Goal: Information Seeking & Learning: Learn about a topic

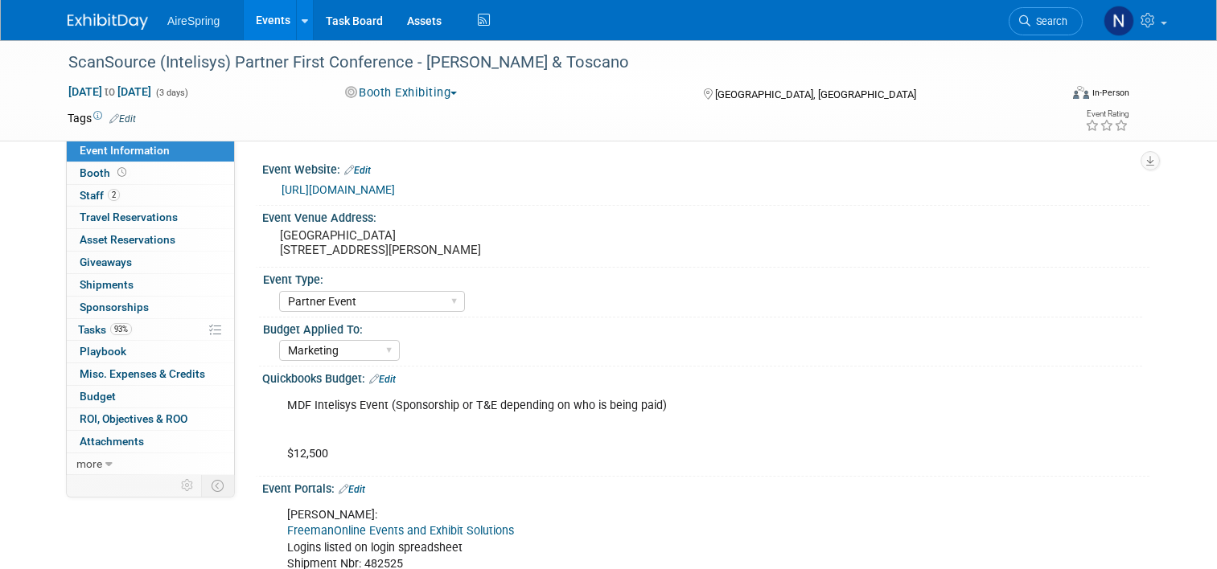
select select "Partner Event"
select select "Marketing"
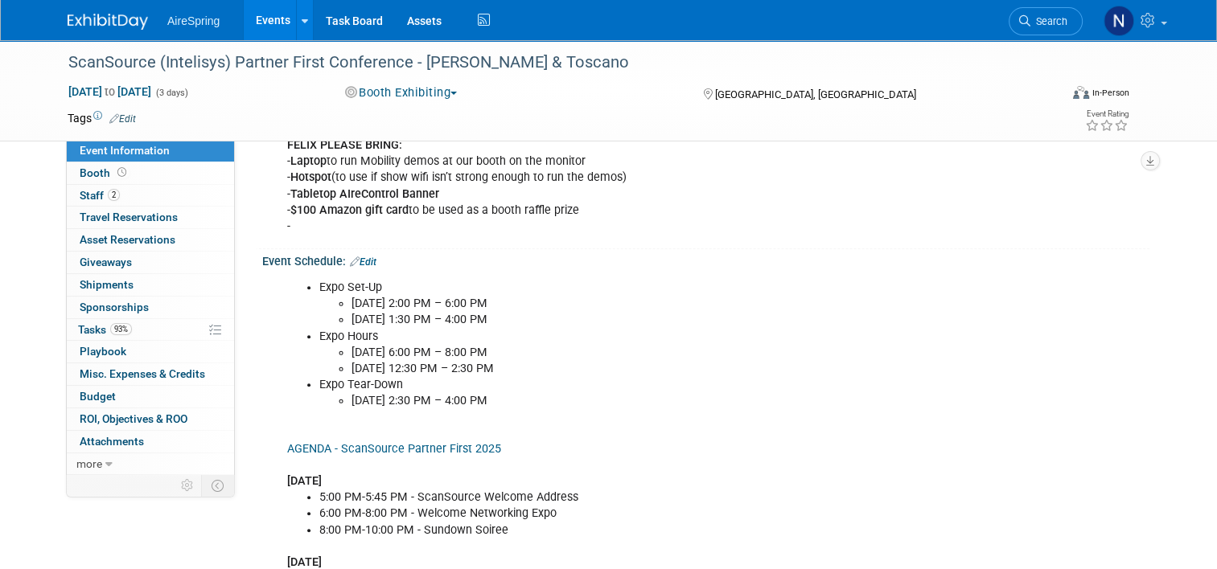
click at [262, 18] on link "Events" at bounding box center [273, 20] width 59 height 40
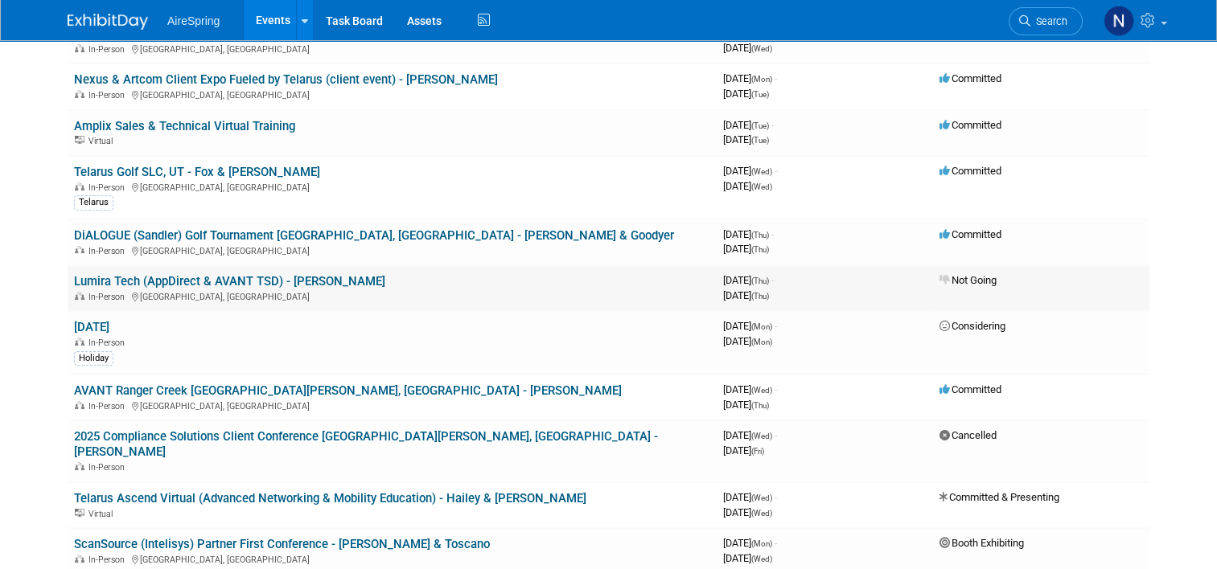
scroll to position [161, 0]
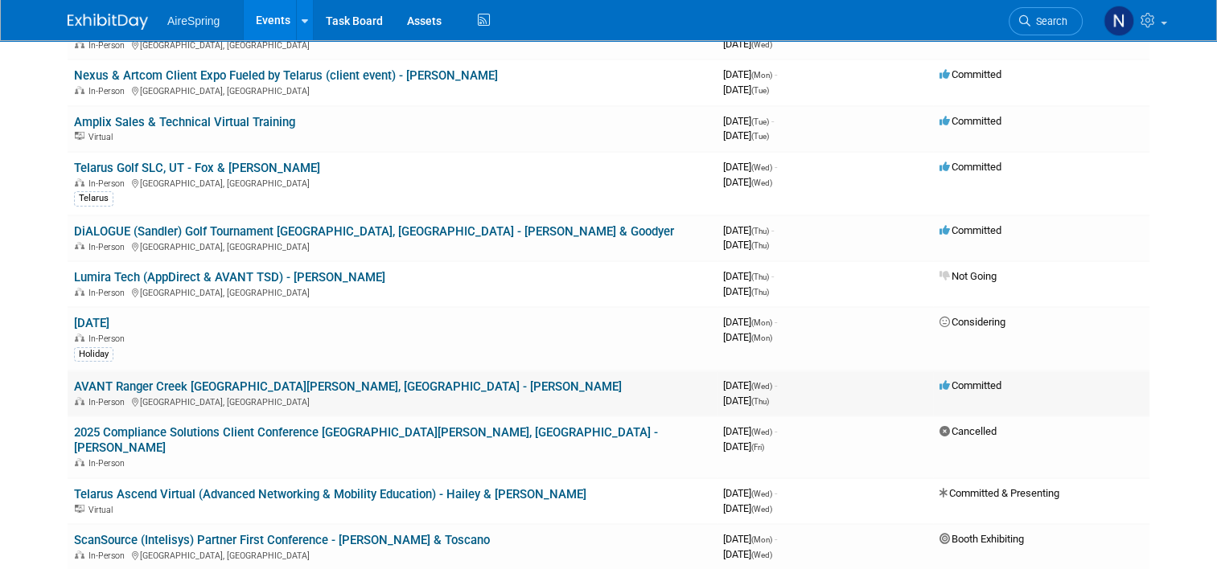
click at [196, 373] on td "AVANT Ranger Creek Dove Hunt, TX - Petschel In-Person Haskell, TX" at bounding box center [392, 394] width 649 height 46
click at [198, 380] on link "AVANT Ranger Creek [GEOGRAPHIC_DATA][PERSON_NAME], [GEOGRAPHIC_DATA] - [PERSON_…" at bounding box center [348, 387] width 548 height 14
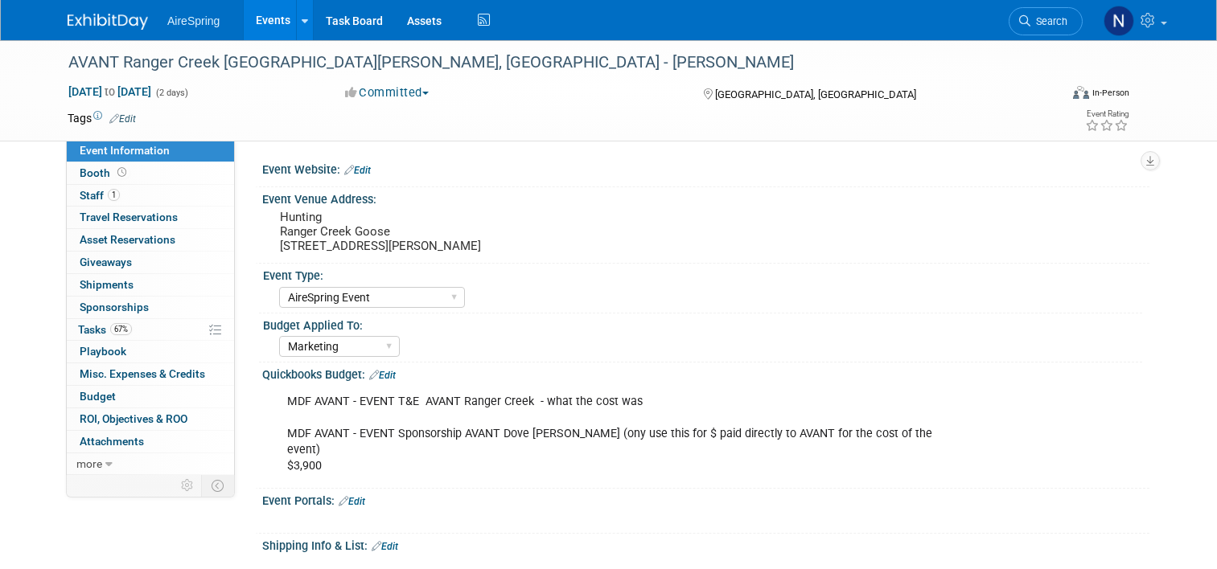
select select "AireSpring Event"
select select "Marketing"
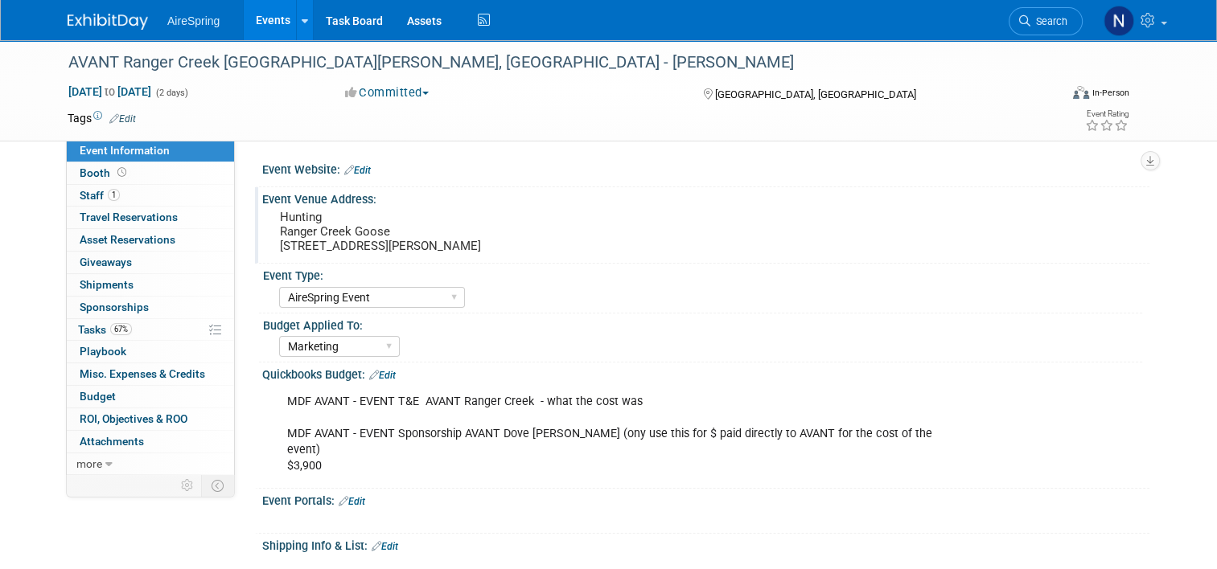
click at [470, 237] on pre "Hunting Ranger Creek Goose 1906 N. Ave E, Haskell, TX 79521" at bounding box center [447, 231] width 335 height 43
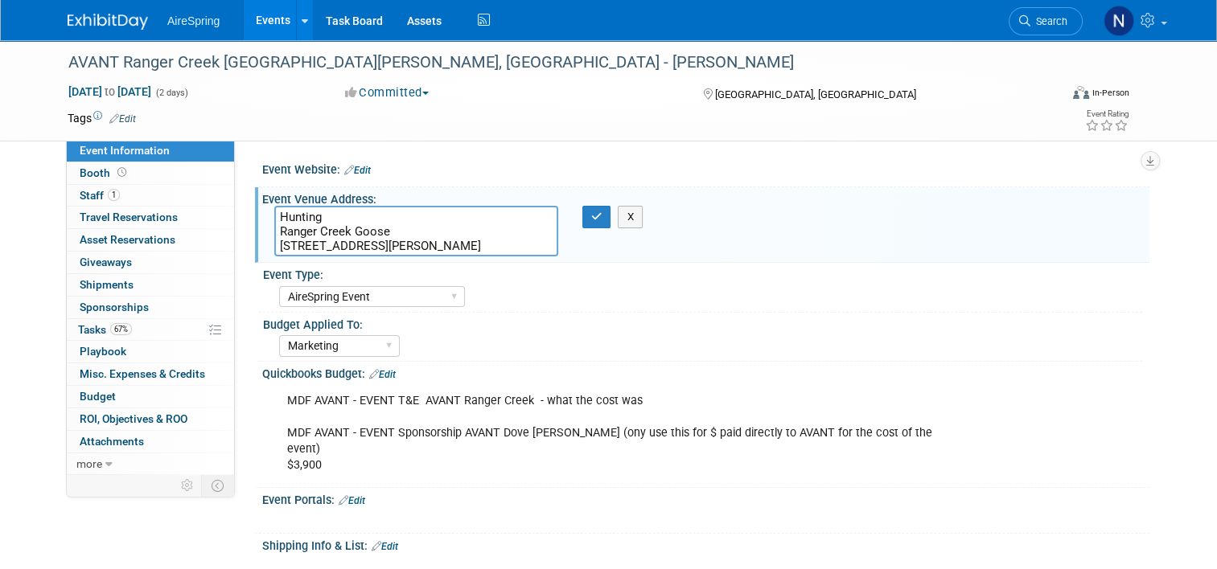
drag, startPoint x: 470, startPoint y: 240, endPoint x: 257, endPoint y: 227, distance: 212.7
click at [262, 227] on div "Hunting Ranger Creek Goose 1906 N. Ave E, Haskell, TX 79521" at bounding box center [416, 231] width 308 height 51
click at [699, 534] on div "Shipping Info & List: Edit" at bounding box center [705, 544] width 887 height 21
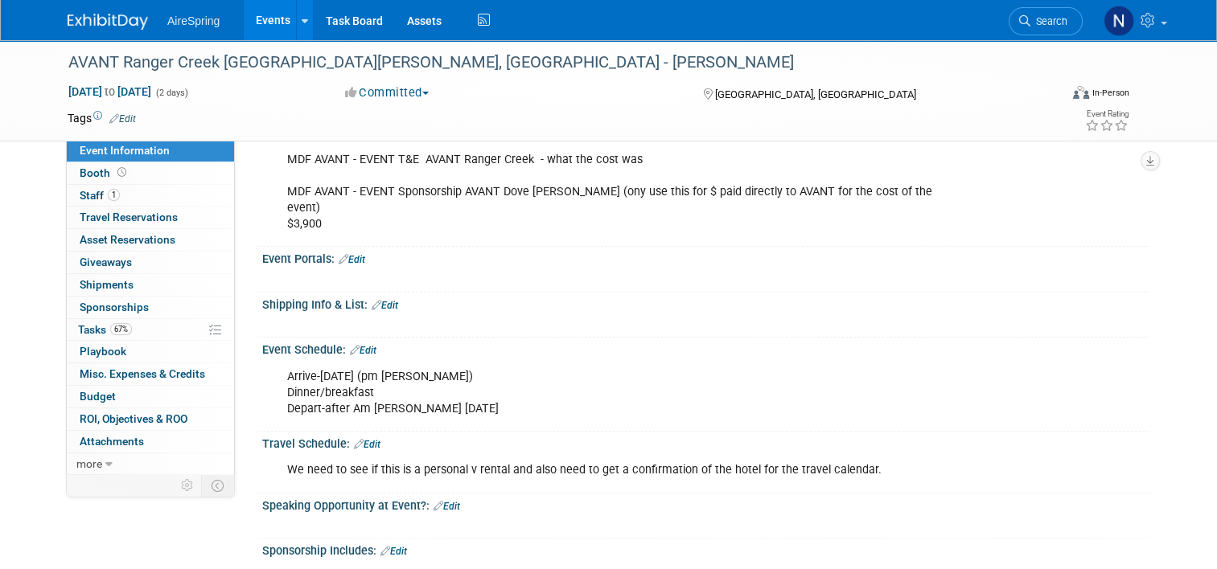
click at [512, 389] on div "Arrive-Sept 3 (pm hunt) Dinner/breakfast Depart-after Am Hunt Sept 4" at bounding box center [626, 393] width 701 height 64
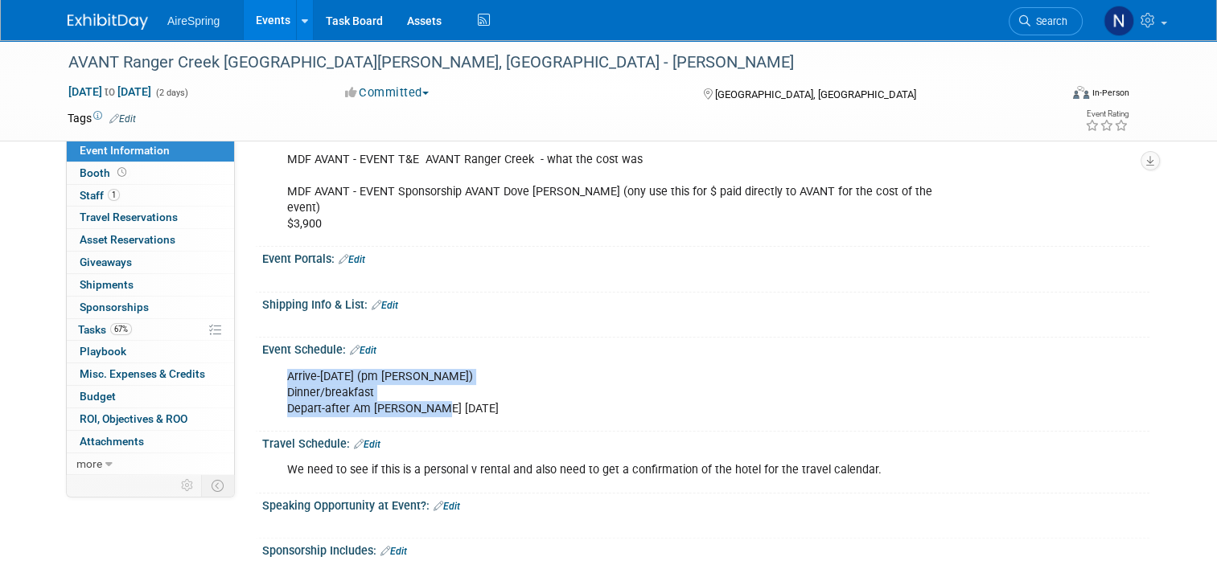
drag, startPoint x: 430, startPoint y: 390, endPoint x: 259, endPoint y: 344, distance: 177.3
click at [262, 357] on div "Arrive-Sept 3 (pm hunt) Dinner/breakfast Depart-after Am Hunt Sept 4 X" at bounding box center [705, 392] width 887 height 70
copy div "Arrive-Sept 3 (pm hunt) Dinner/breakfast Depart-after Am Hunt Sept 4"
click at [484, 513] on div "X" at bounding box center [705, 523] width 887 height 22
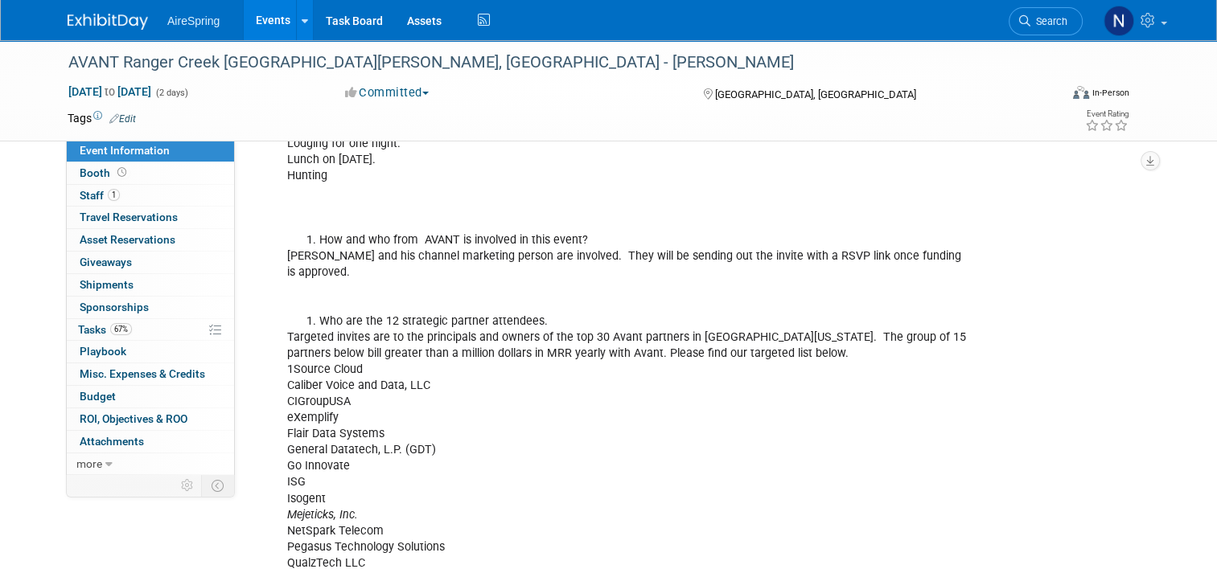
scroll to position [1126, 0]
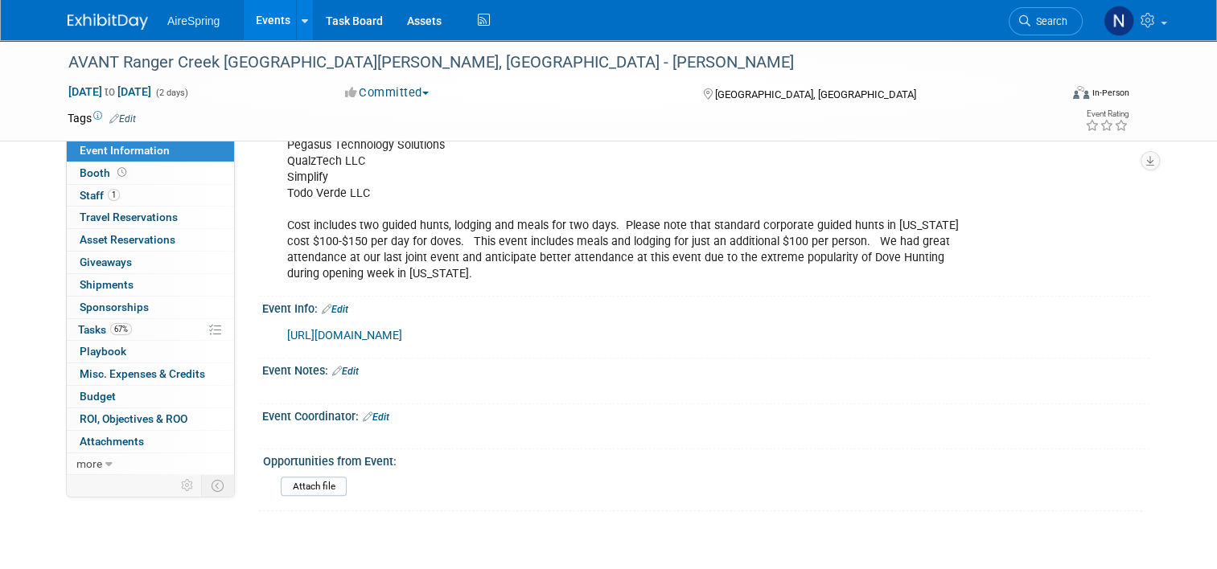
click at [264, 11] on link "Events" at bounding box center [273, 20] width 59 height 40
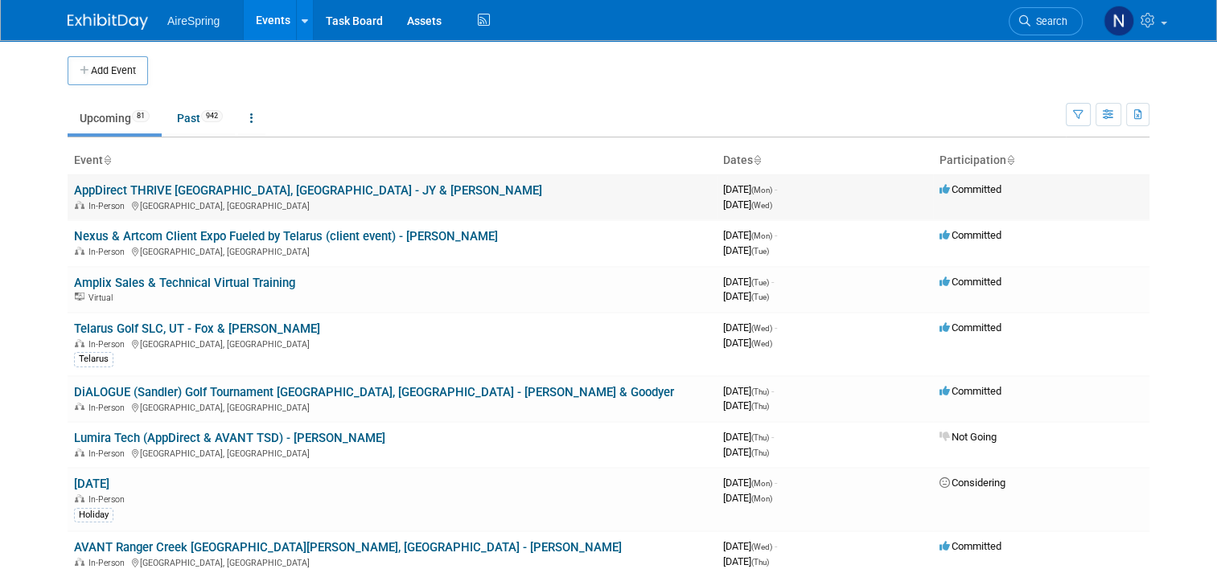
click at [195, 193] on link "AppDirect THRIVE [GEOGRAPHIC_DATA], [GEOGRAPHIC_DATA] - JY & [PERSON_NAME]" at bounding box center [308, 190] width 468 height 14
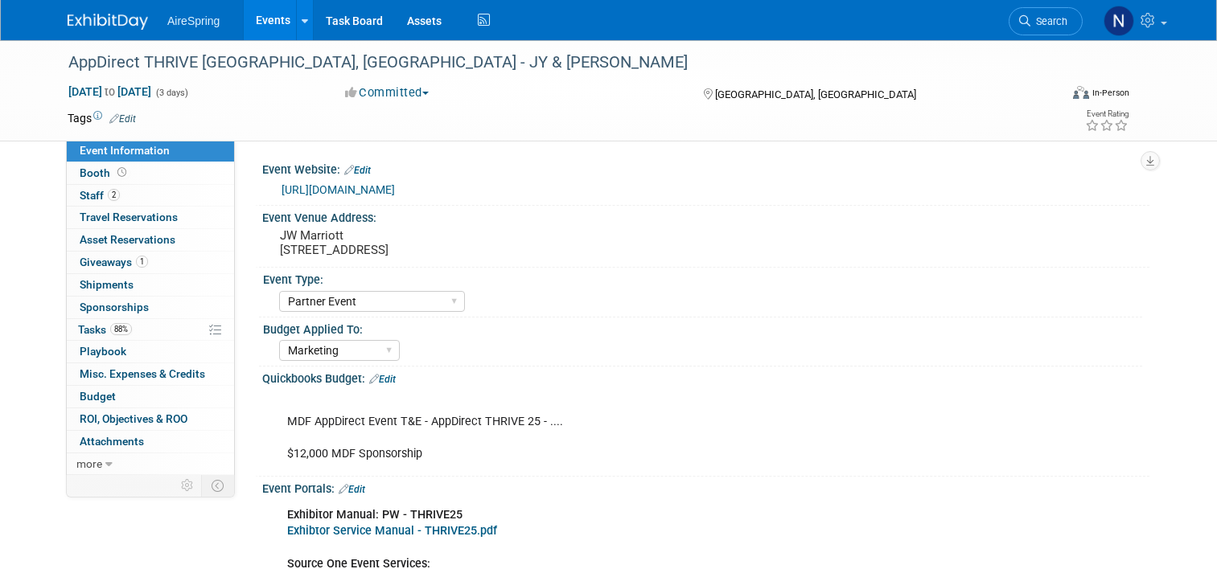
select select "Partner Event"
select select "Marketing"
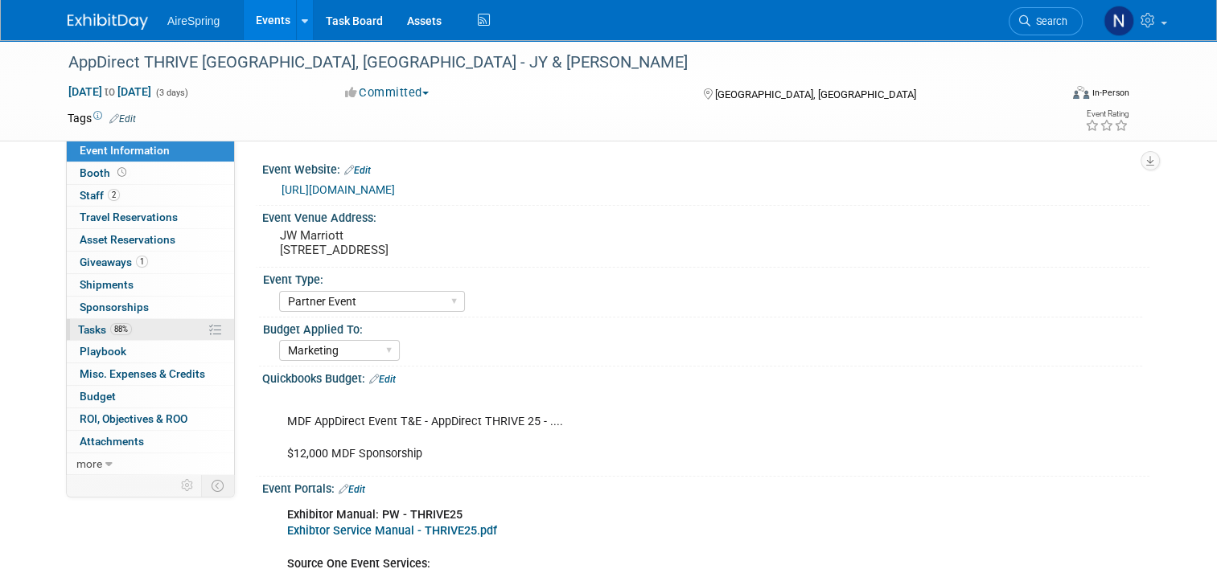
click at [79, 323] on span "Tasks 88%" at bounding box center [105, 329] width 54 height 13
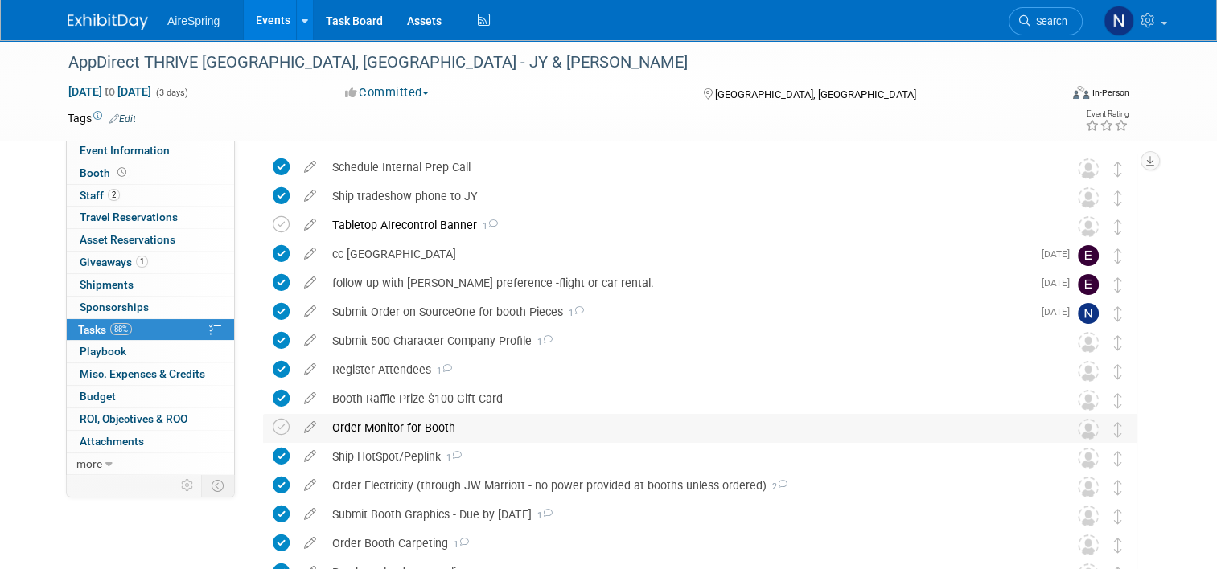
scroll to position [80, 0]
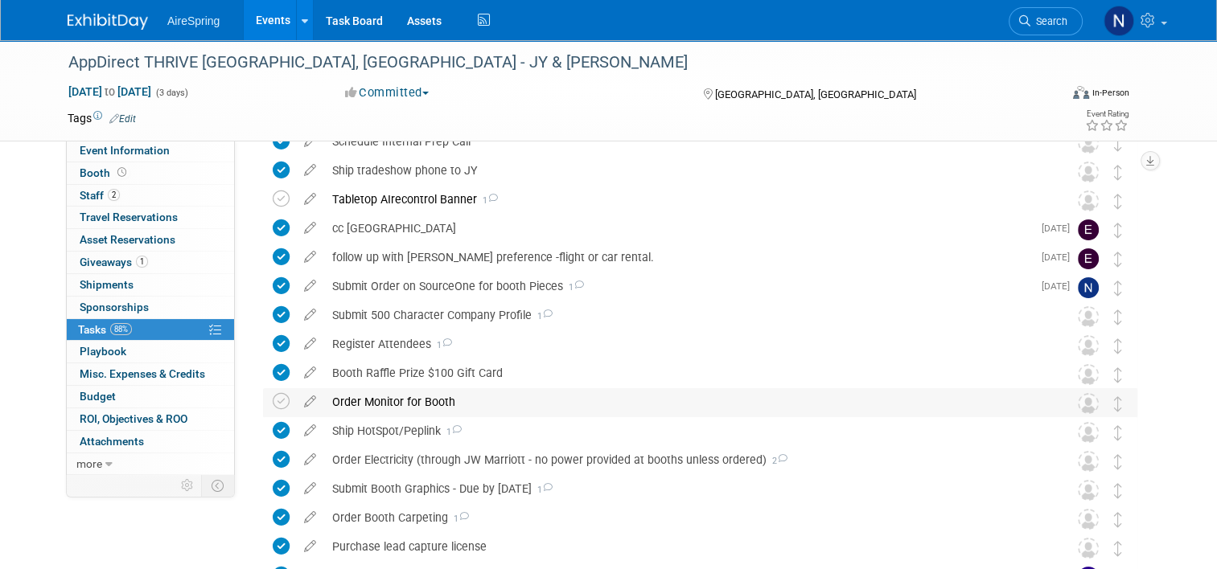
click at [451, 408] on div "Order Monitor for Booth" at bounding box center [684, 401] width 721 height 27
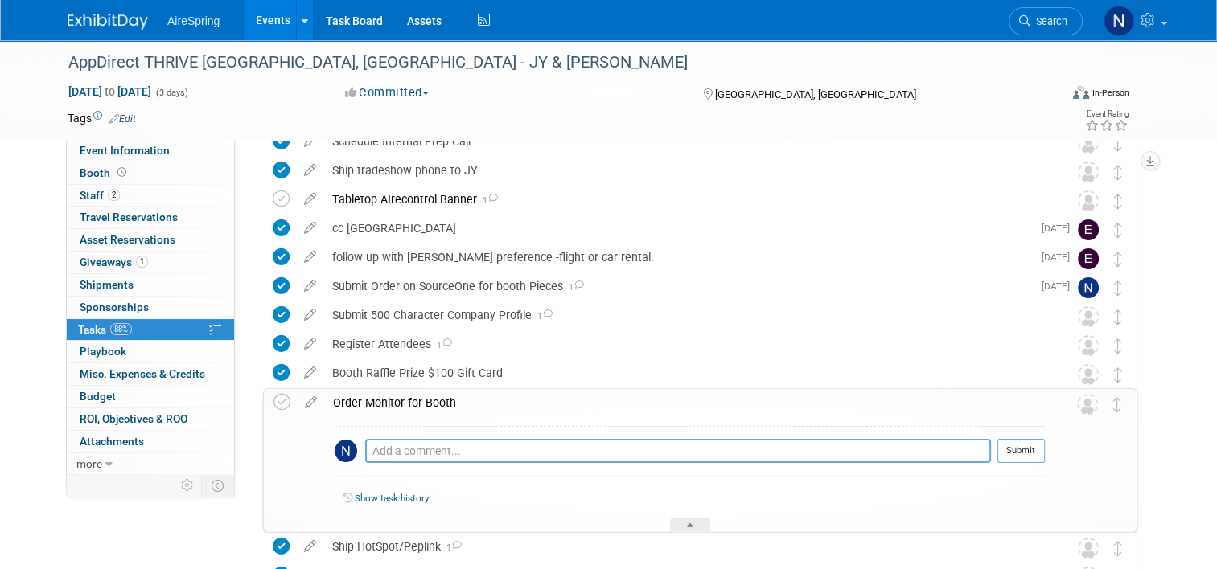
click at [451, 408] on div "Order Monitor for Booth" at bounding box center [685, 402] width 720 height 27
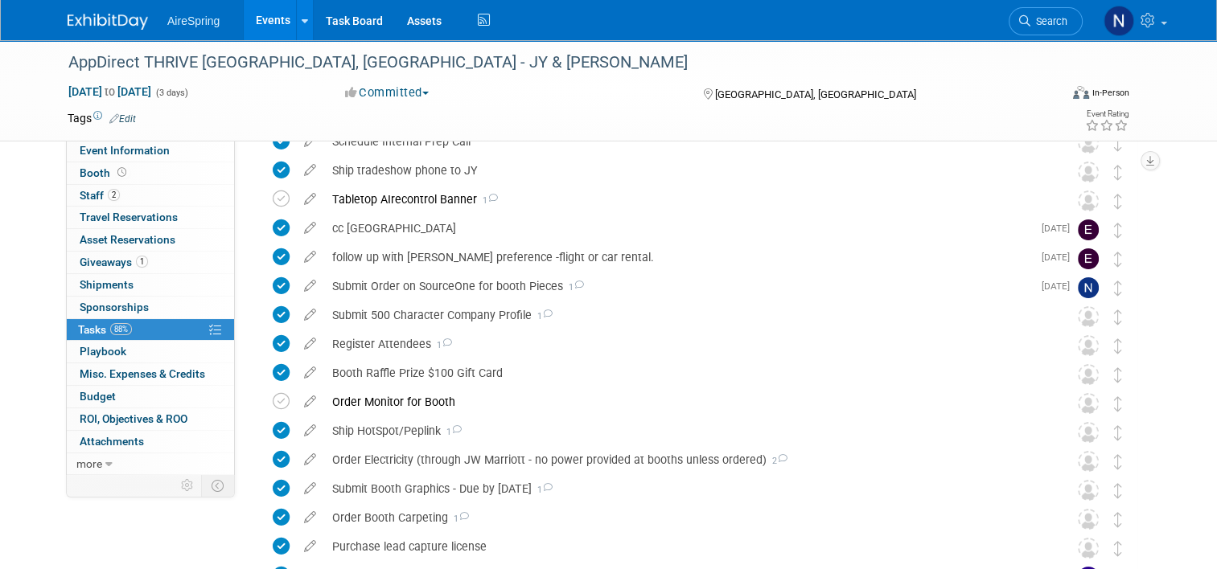
click at [247, 16] on link "Events" at bounding box center [273, 20] width 59 height 40
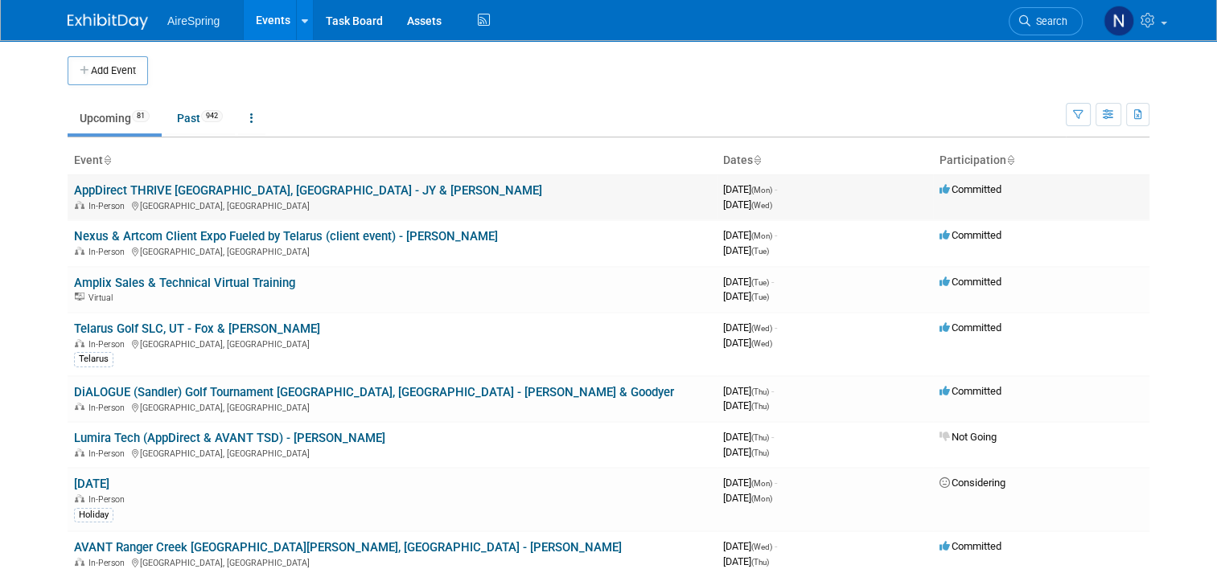
click at [161, 185] on link "AppDirect THRIVE [GEOGRAPHIC_DATA], [GEOGRAPHIC_DATA] - JY & [PERSON_NAME]" at bounding box center [308, 190] width 468 height 14
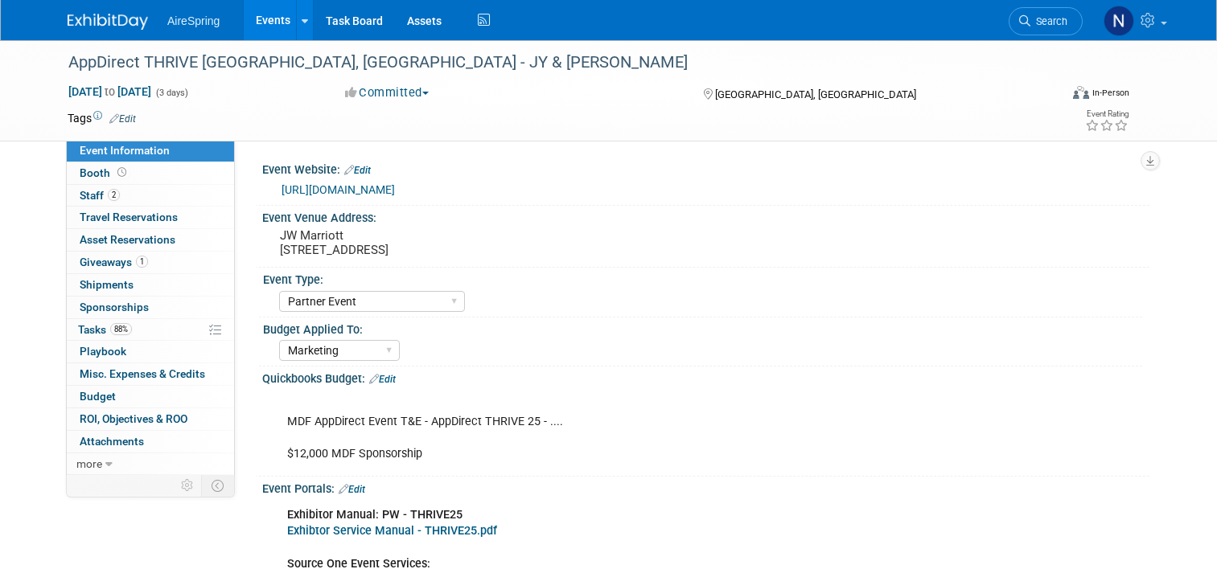
select select "Partner Event"
select select "Marketing"
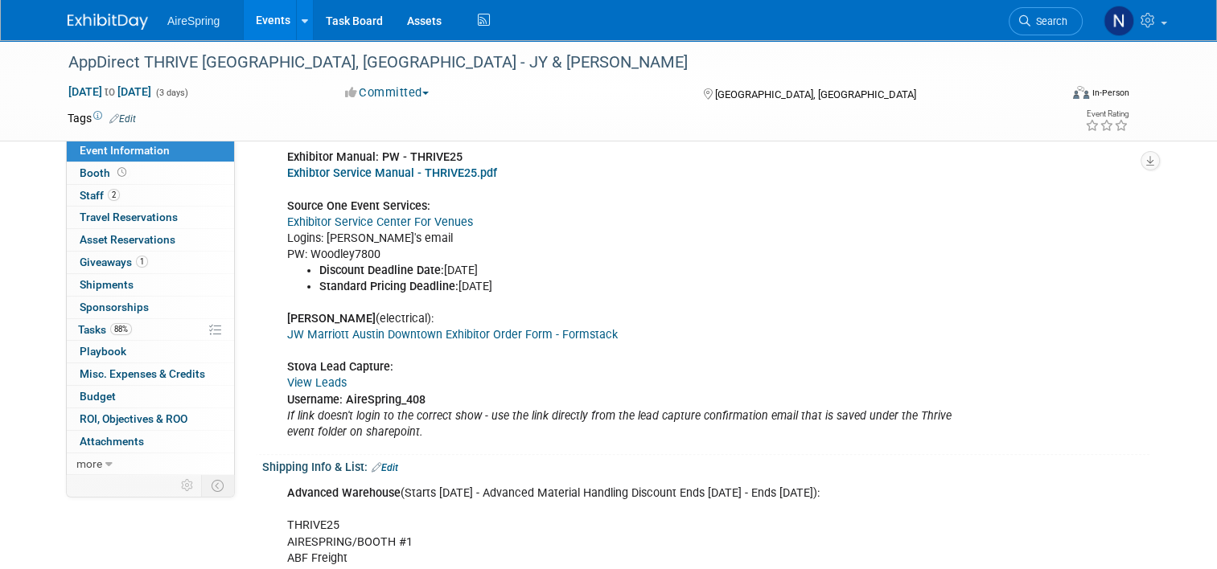
scroll to position [241, 0]
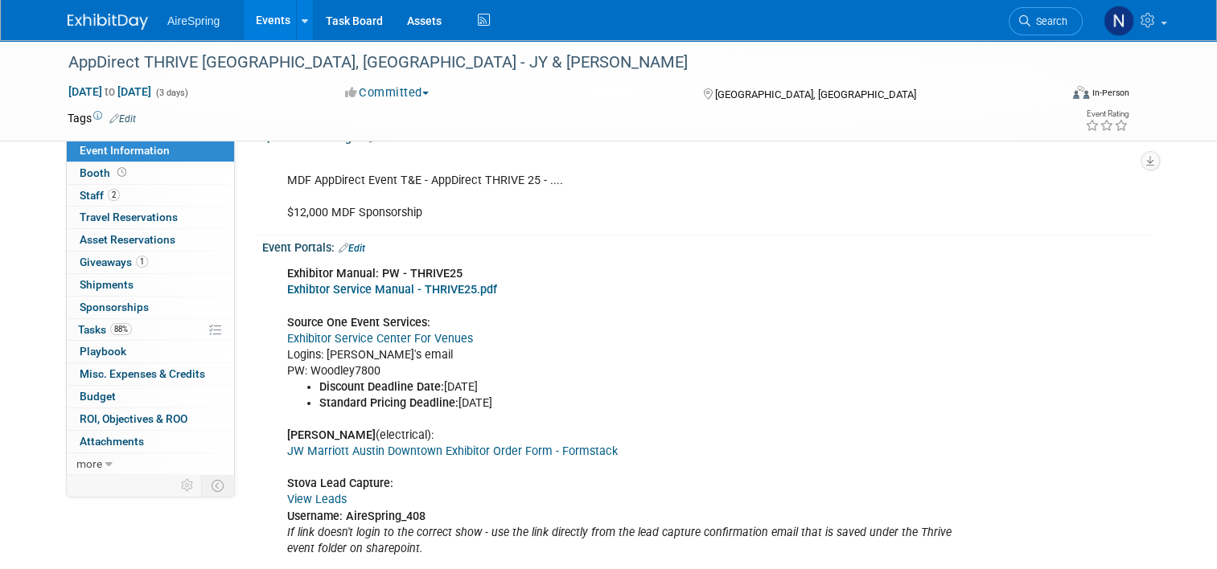
click at [421, 293] on link "Exhibtor Service Manual - THRIVE25.pdf" at bounding box center [392, 290] width 210 height 14
click at [375, 335] on link "Exhibitor Service Center For Venues" at bounding box center [380, 339] width 186 height 14
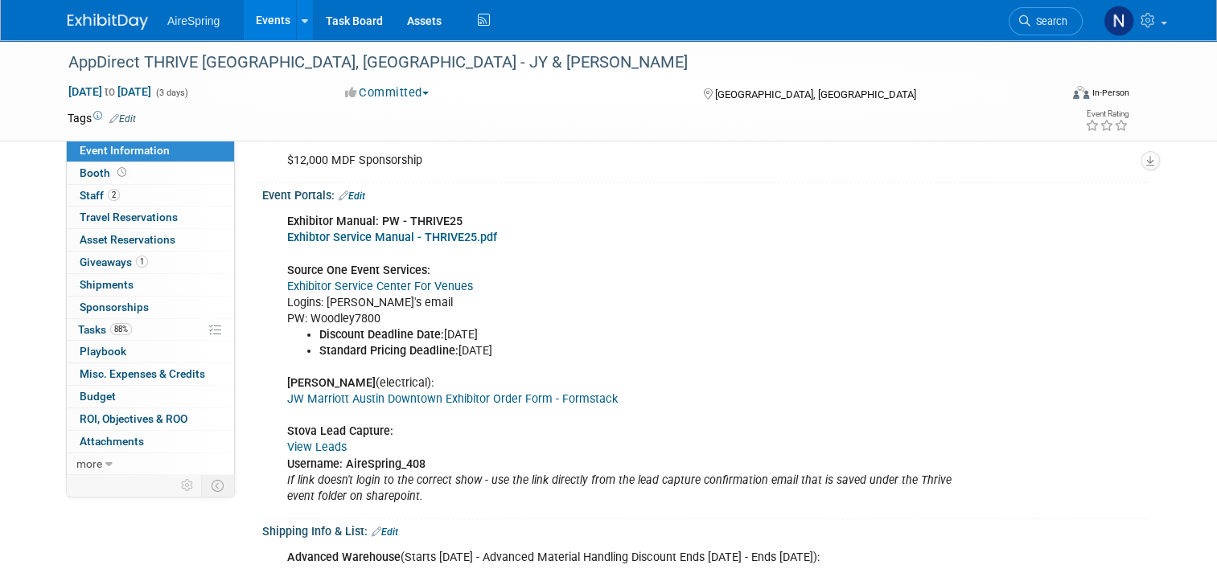
scroll to position [322, 0]
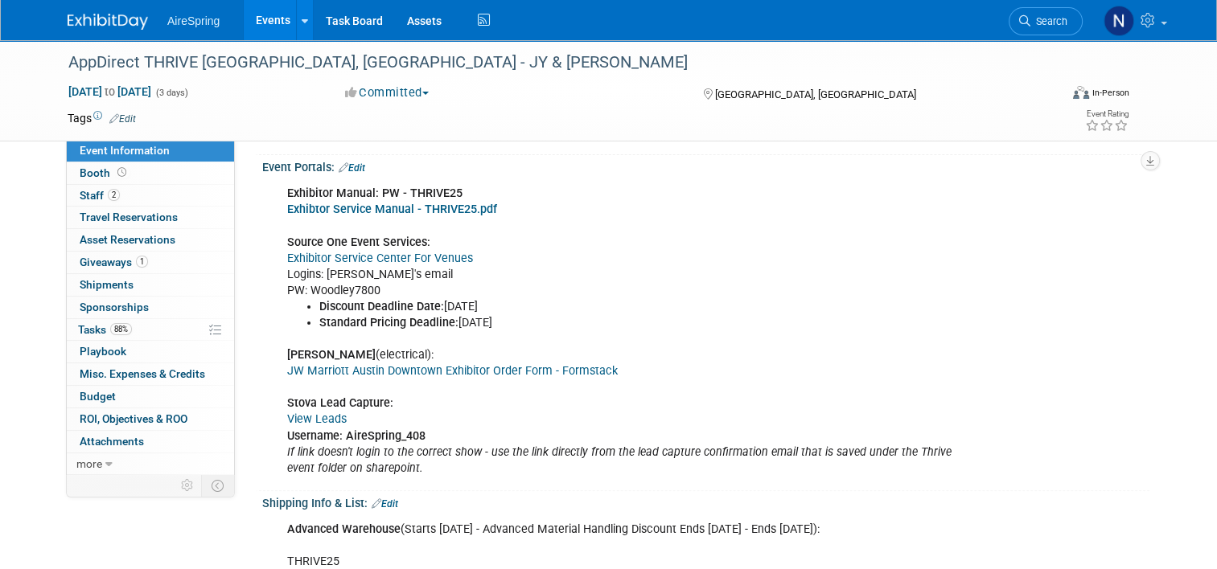
click at [447, 370] on link "JW Marriott Austin Downtown Exhibitor Order Form - Formstack" at bounding box center [452, 371] width 330 height 14
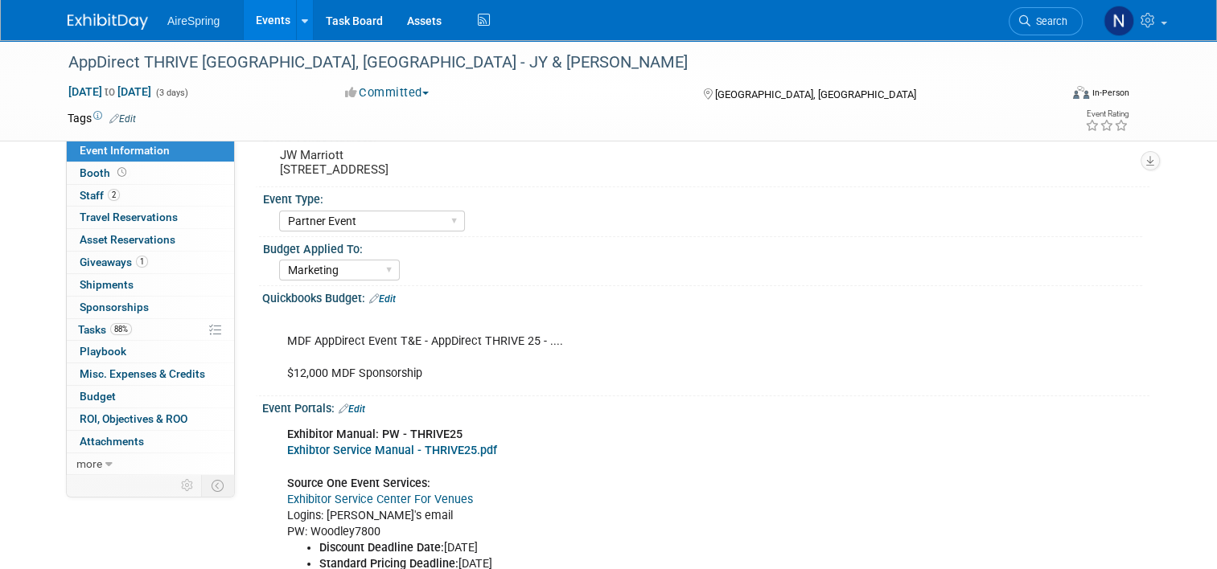
scroll to position [0, 0]
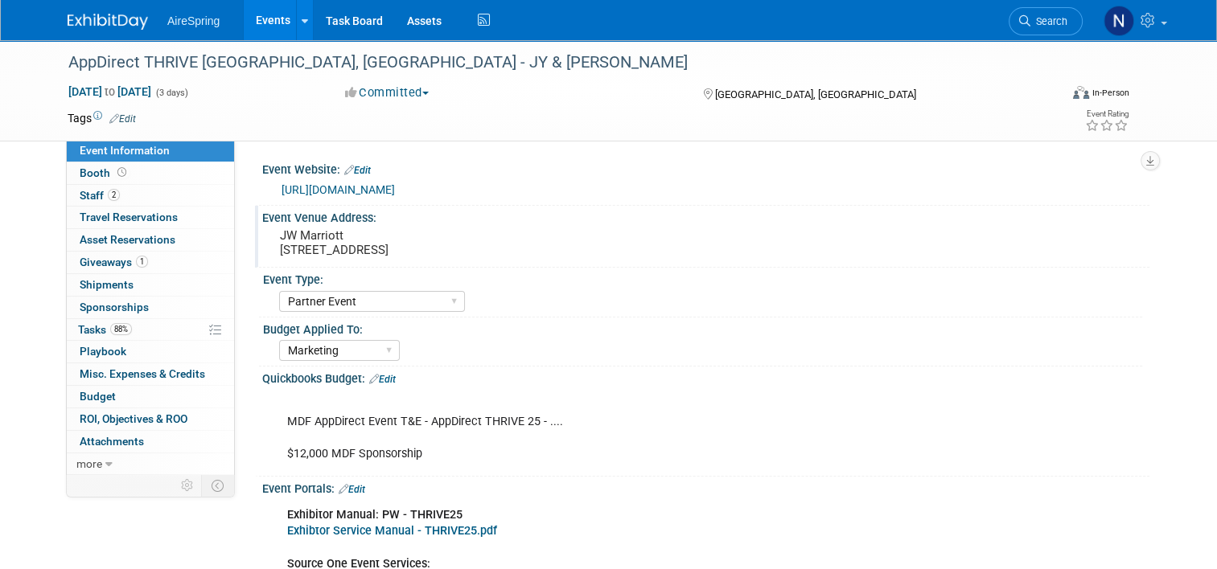
click at [453, 250] on pre "JW Marriott [STREET_ADDRESS]" at bounding box center [447, 242] width 335 height 29
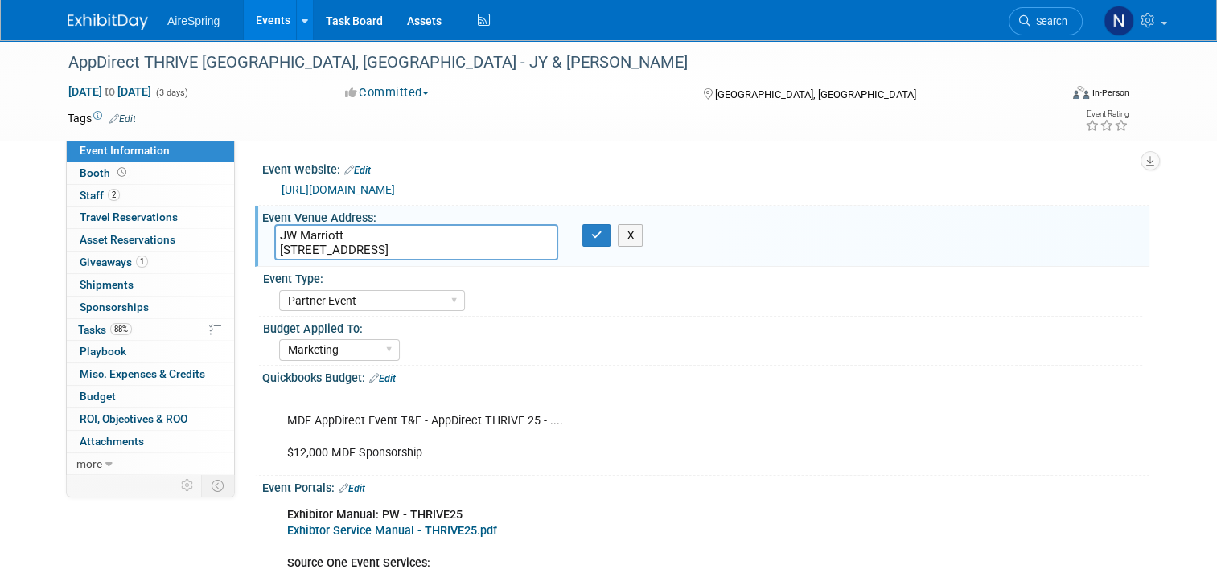
drag, startPoint x: 453, startPoint y: 250, endPoint x: 282, endPoint y: 256, distance: 170.6
click at [282, 256] on textarea "JW Marriott [STREET_ADDRESS]" at bounding box center [416, 242] width 284 height 36
click at [582, 232] on button "button" at bounding box center [596, 235] width 29 height 23
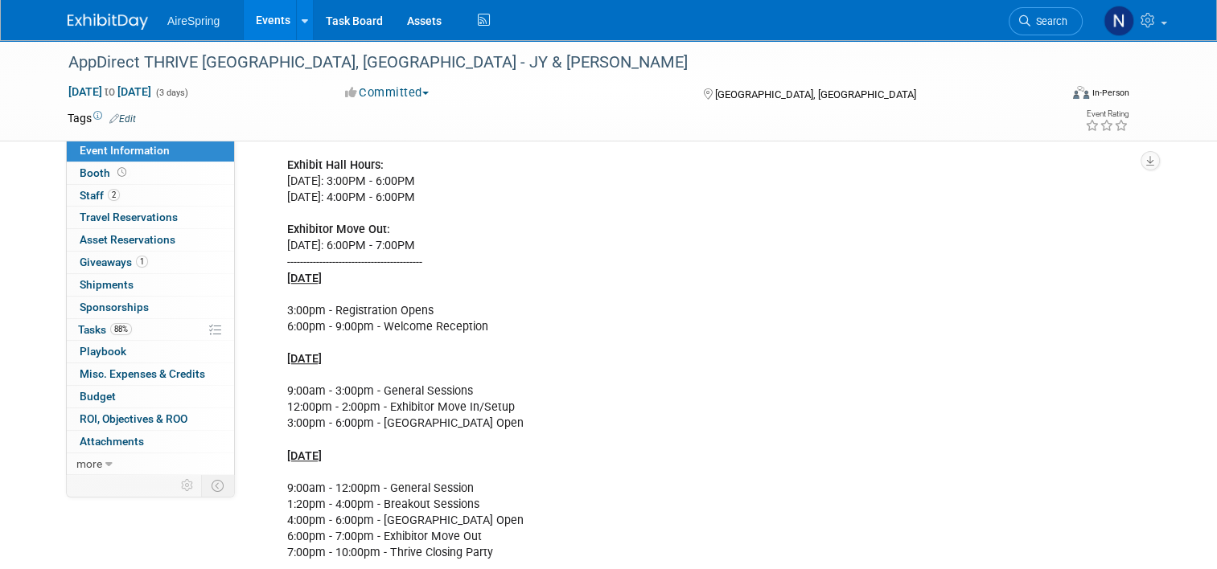
scroll to position [1206, 0]
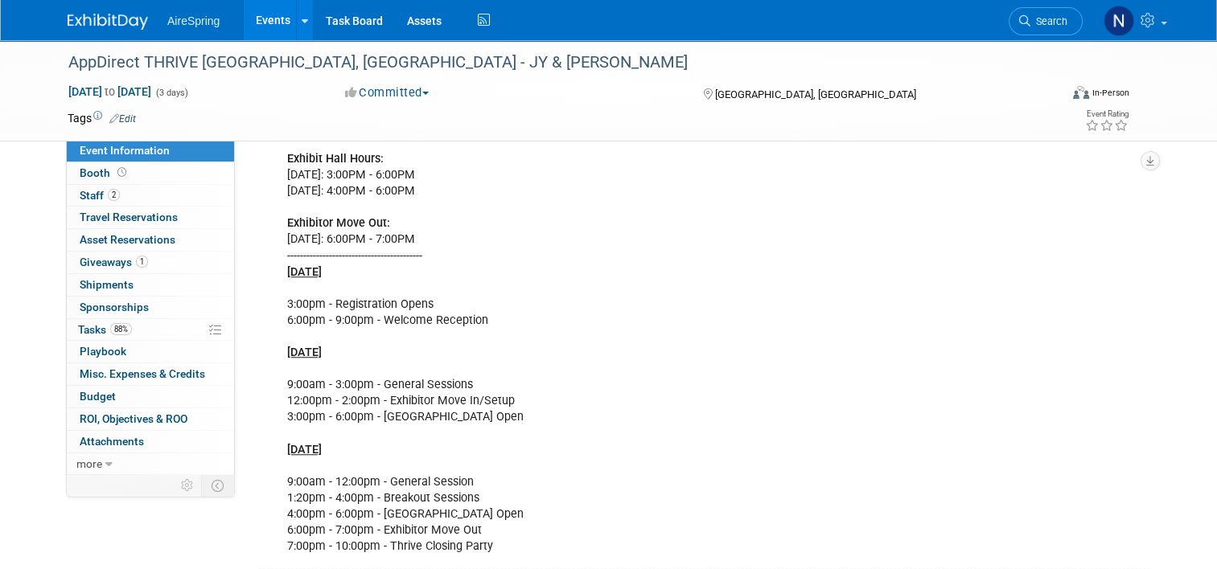
click at [547, 392] on div "Theme: Unleash Your Ambition Exhibitor Move In: [DATE]: 12:00PM - 2:00PM Exhibi…" at bounding box center [626, 313] width 701 height 500
drag, startPoint x: 547, startPoint y: 392, endPoint x: 429, endPoint y: 418, distance: 121.1
click at [429, 417] on div "Theme: Unleash Your Ambition Exhibitor Move In: [DATE]: 12:00PM - 2:00PM Exhibi…" at bounding box center [626, 313] width 701 height 500
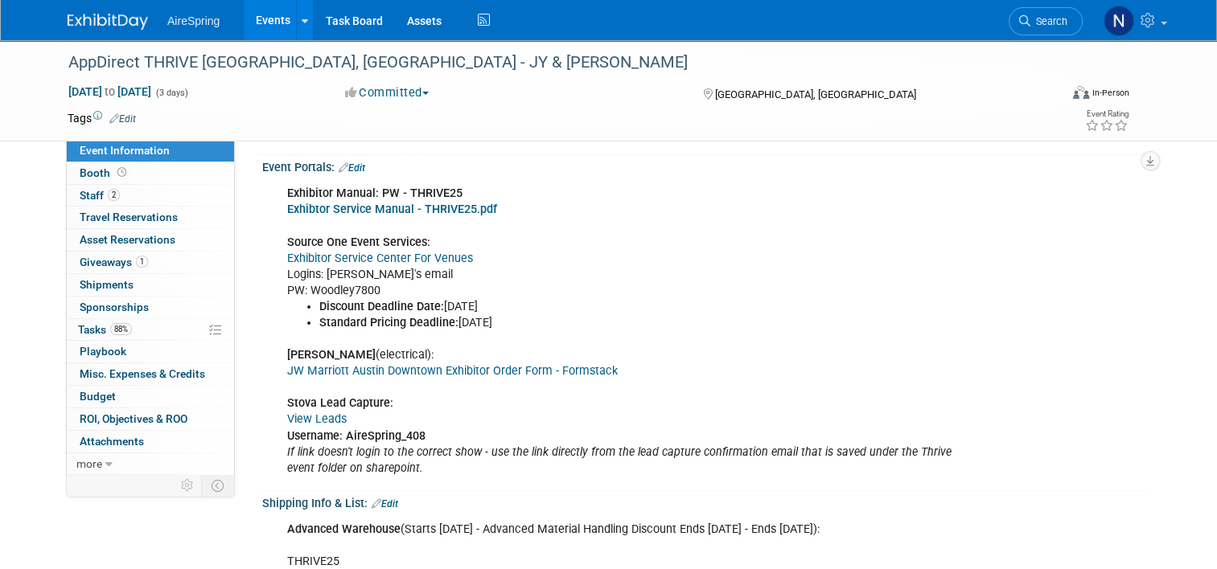
scroll to position [0, 0]
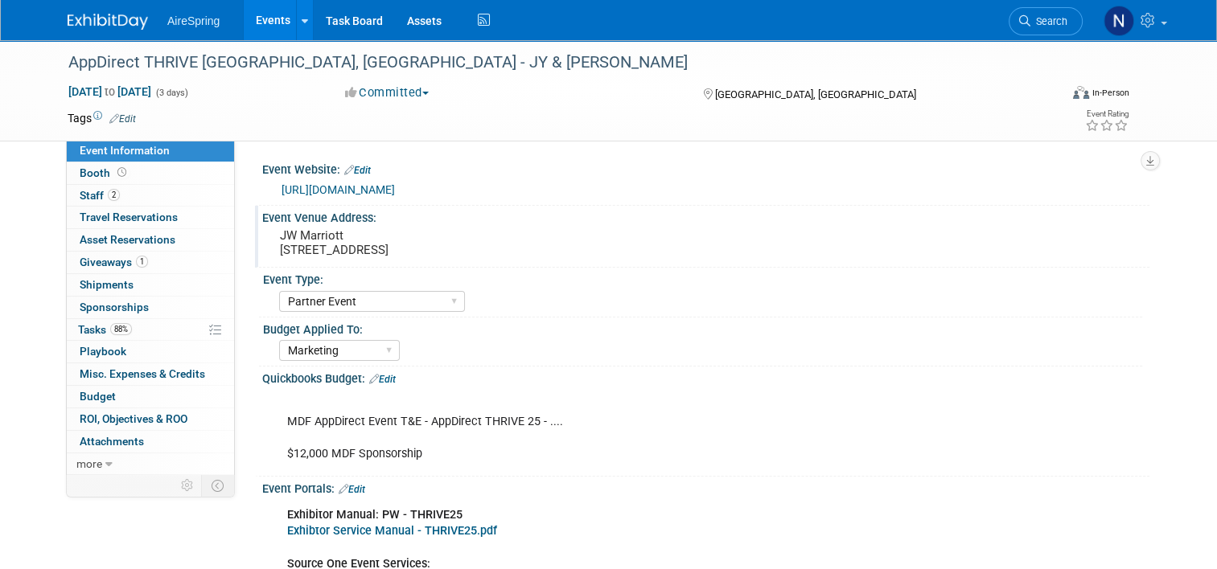
click at [437, 244] on pre "JW Marriott [STREET_ADDRESS]" at bounding box center [447, 242] width 335 height 29
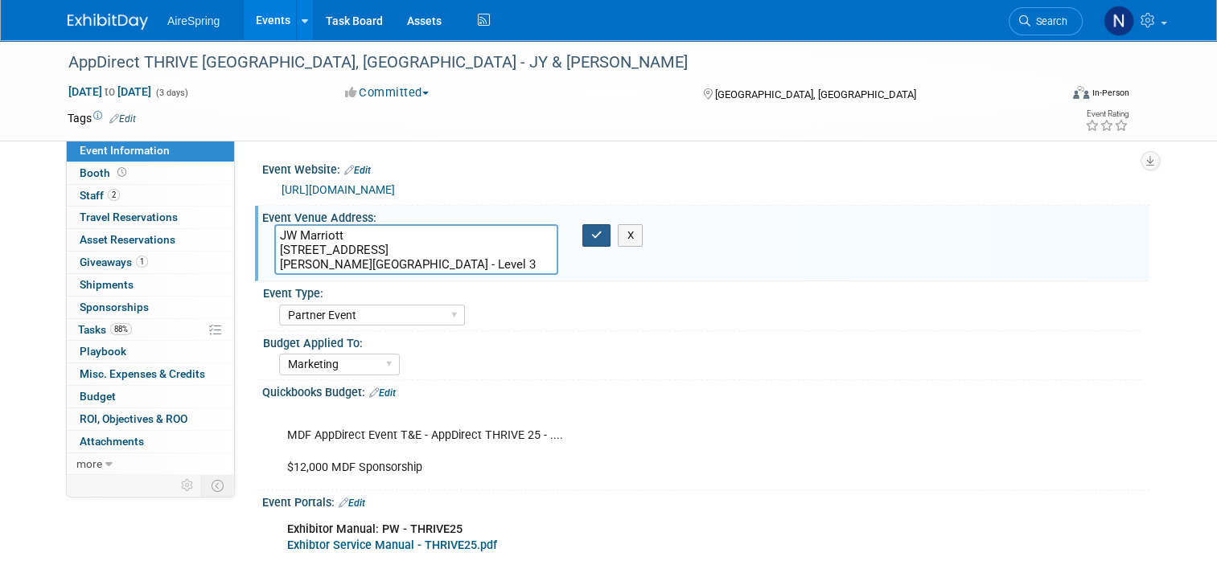
type textarea "JW Marriott [STREET_ADDRESS] [PERSON_NAME][GEOGRAPHIC_DATA] - Level 3"
click at [585, 228] on button "button" at bounding box center [596, 235] width 29 height 23
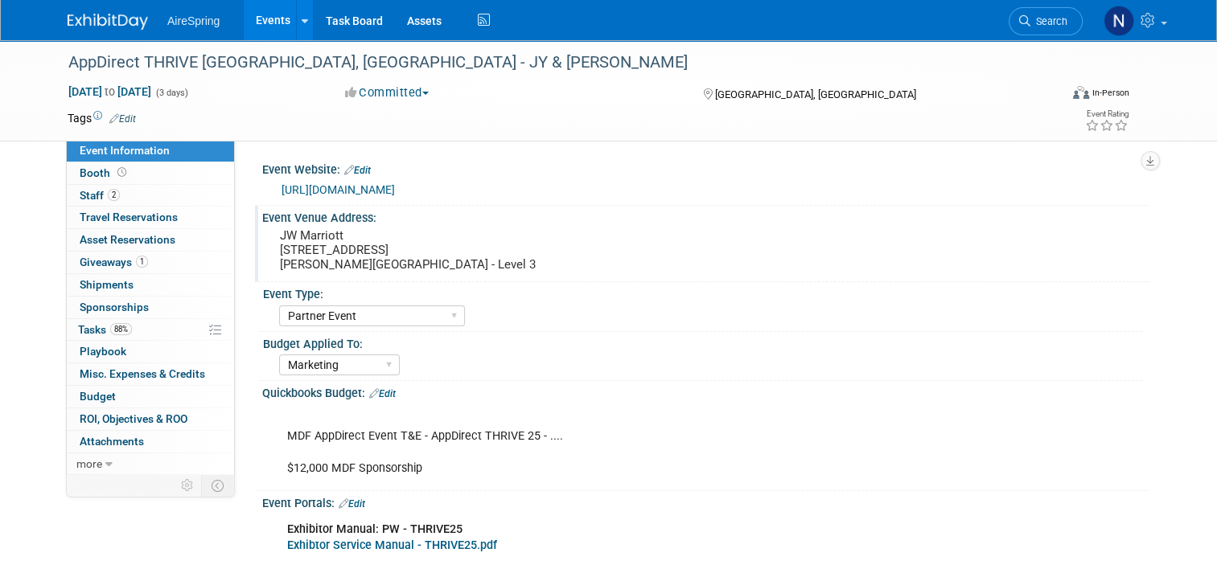
click at [445, 268] on pre "JW Marriott [STREET_ADDRESS] [PERSON_NAME][GEOGRAPHIC_DATA] - Level 3" at bounding box center [447, 249] width 335 height 43
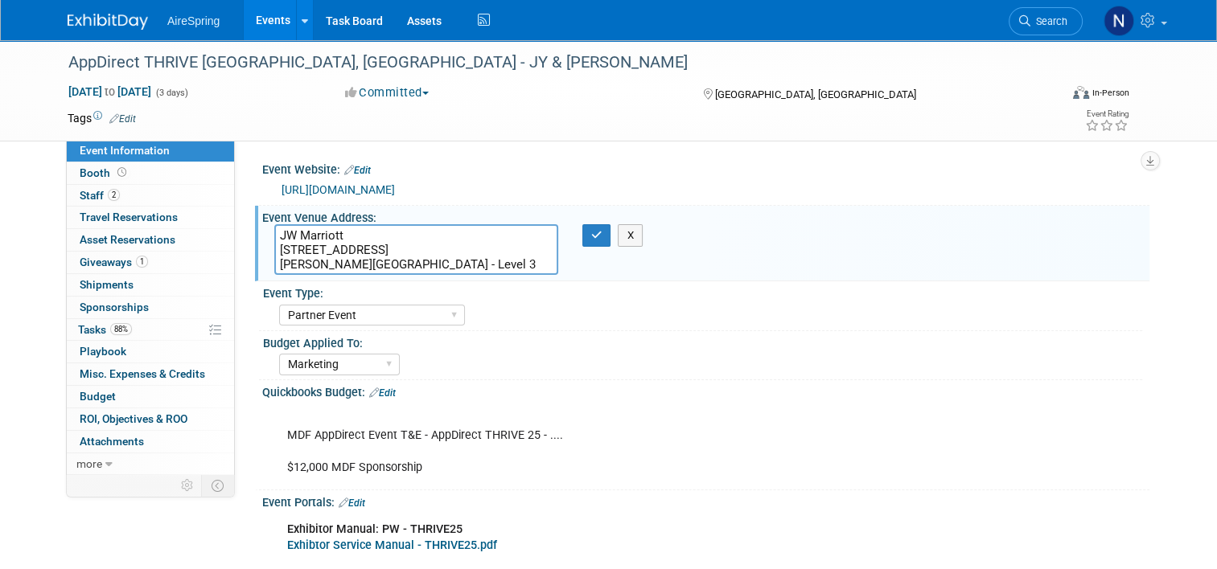
drag, startPoint x: 445, startPoint y: 268, endPoint x: 232, endPoint y: 224, distance: 218.3
click at [235, 224] on div "Event Website: Edit [URL][DOMAIN_NAME] Event Venue Address: [GEOGRAPHIC_DATA][S…" at bounding box center [692, 307] width 914 height 334
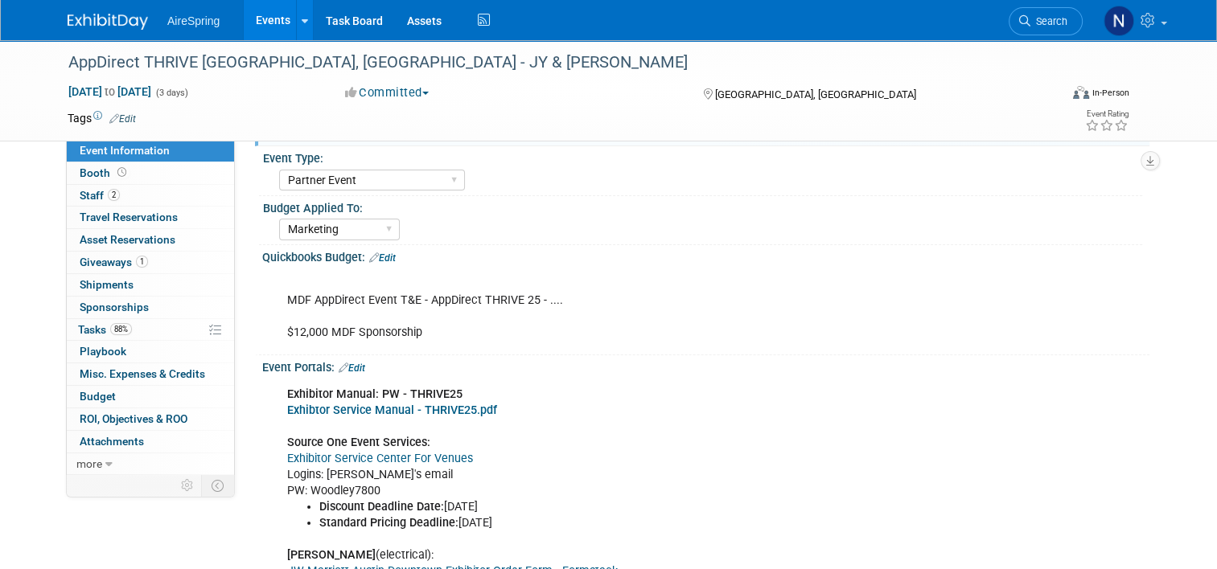
scroll to position [65, 0]
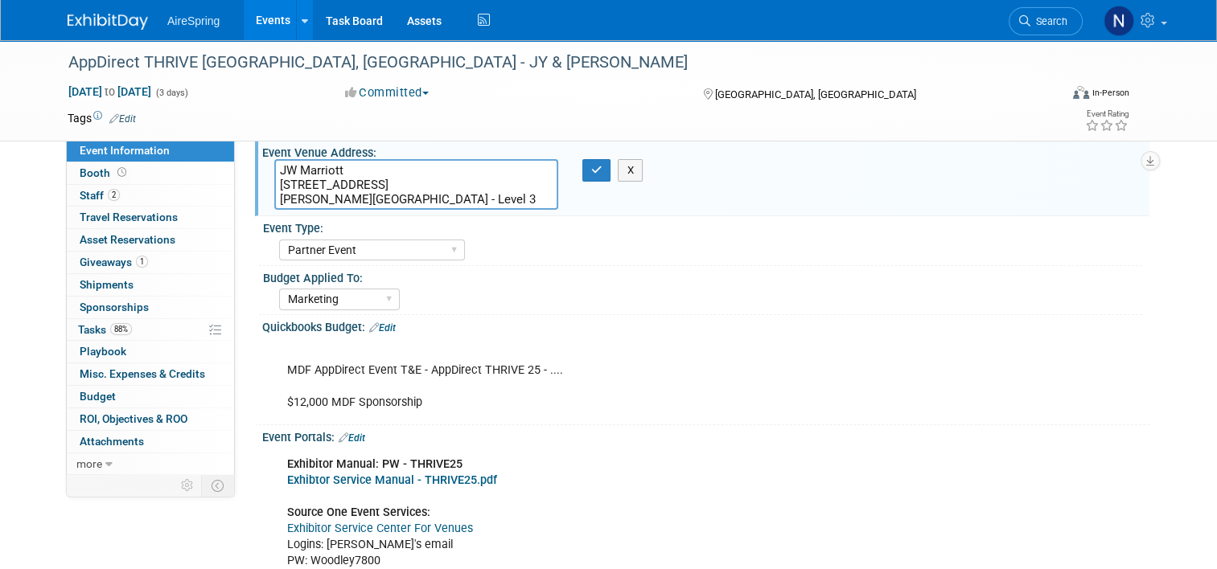
click at [413, 199] on textarea "JW Marriott [STREET_ADDRESS] [PERSON_NAME][GEOGRAPHIC_DATA] - Level 3" at bounding box center [416, 184] width 284 height 51
drag, startPoint x: 447, startPoint y: 201, endPoint x: 261, endPoint y: 183, distance: 187.5
click at [262, 183] on div "JW Marriott [STREET_ADDRESS] [PERSON_NAME][GEOGRAPHIC_DATA] - Level 3" at bounding box center [416, 184] width 308 height 51
